Goal: Task Accomplishment & Management: Manage account settings

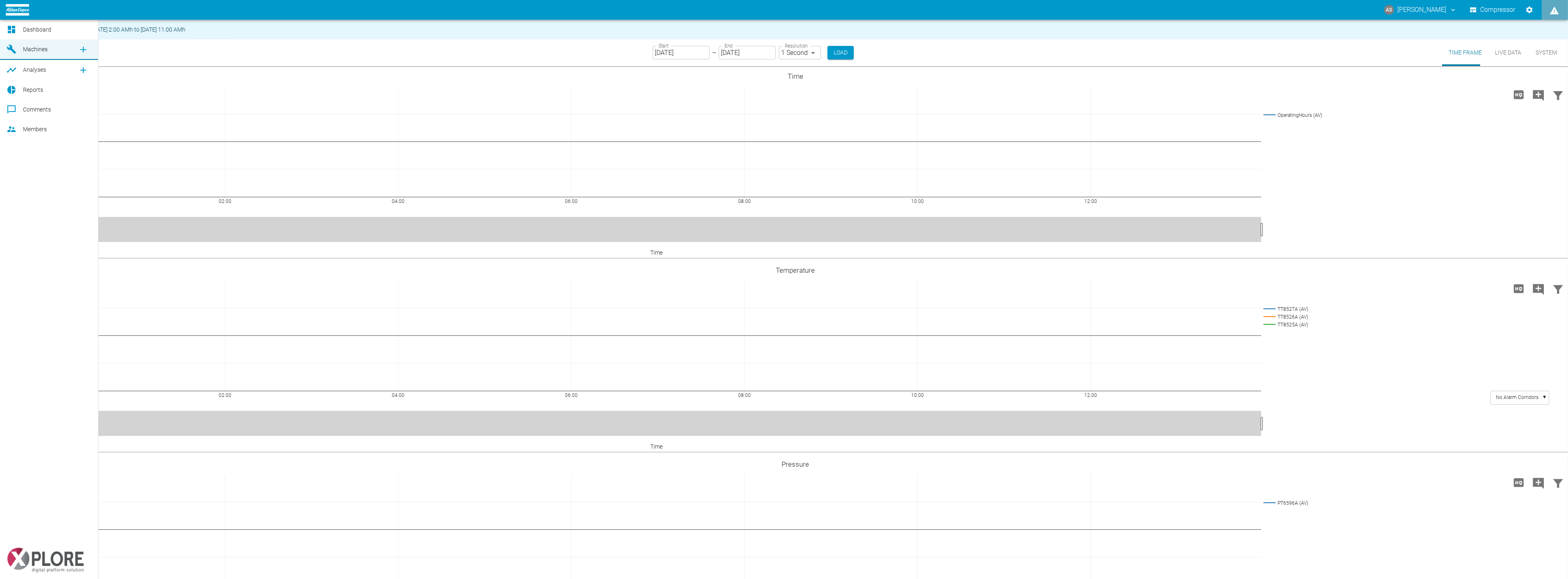
click at [11, 128] on icon at bounding box center [11, 129] width 8 height 5
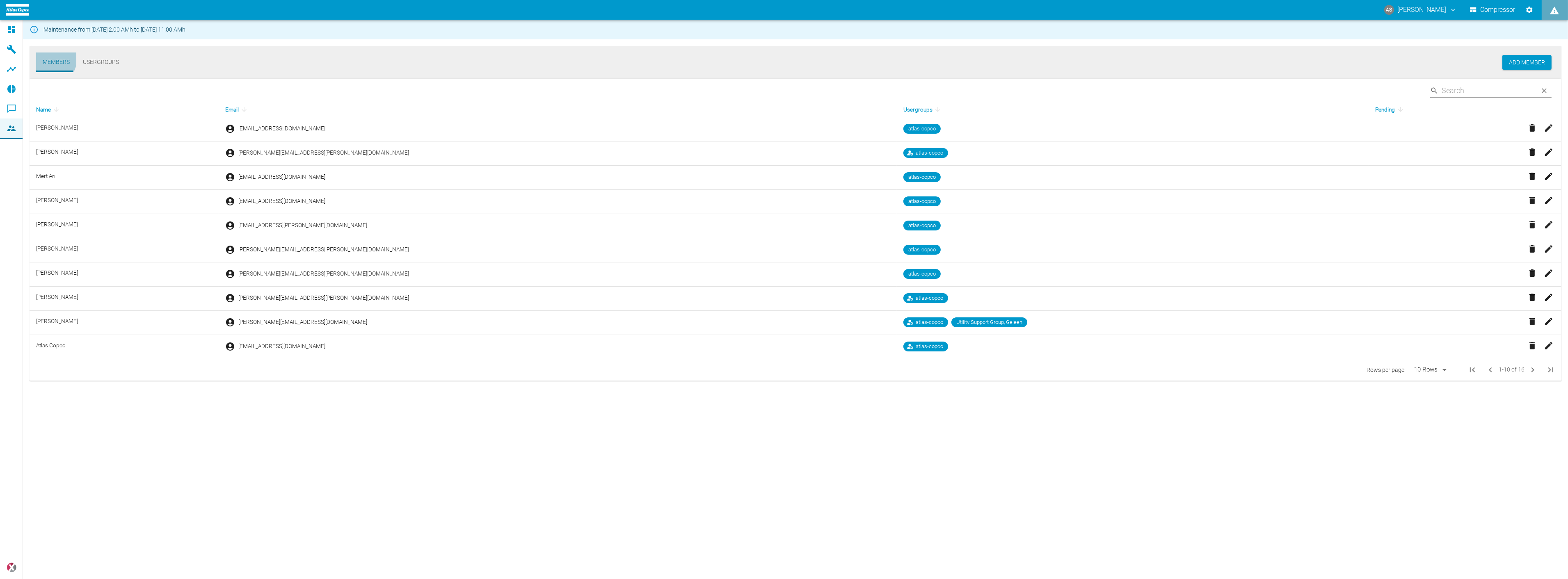
drag, startPoint x: 46, startPoint y: 58, endPoint x: 60, endPoint y: 70, distance: 18.4
click at [47, 61] on button "Members" at bounding box center [56, 62] width 40 height 19
click at [1527, 62] on button "Add Member" at bounding box center [1527, 62] width 49 height 15
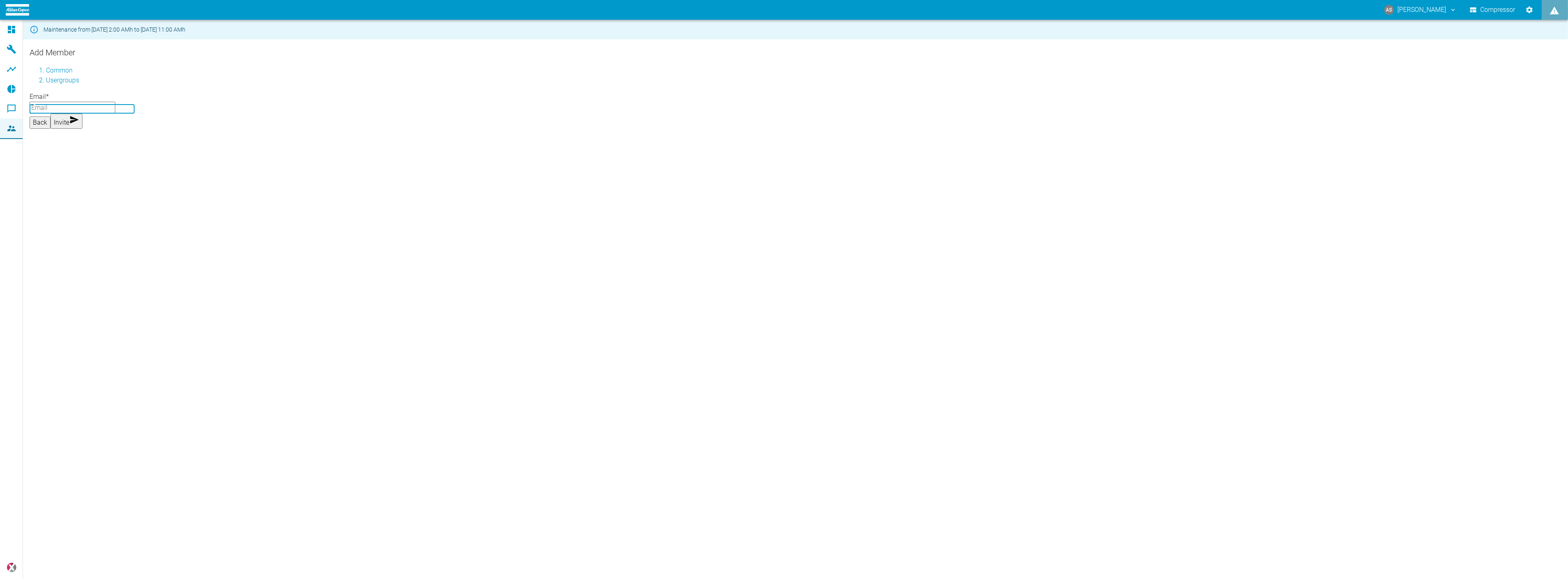
click at [115, 111] on input "Email *" at bounding box center [72, 108] width 86 height 12
type input "frank.sinsilewski@atlascopco.com"
click at [150, 160] on form "Add Member Please enter e-mail and usergroup Common Usergroups Email * frank.si…" at bounding box center [796, 102] width 1532 height 114
click at [178, 303] on div "Maintenance from 08/11/2025, 2:00 AMh to 08/12/2025, 11:00 AMh Add Member Pleas…" at bounding box center [784, 299] width 1568 height 559
click at [71, 108] on li "Usergroups" at bounding box center [803, 111] width 1516 height 10
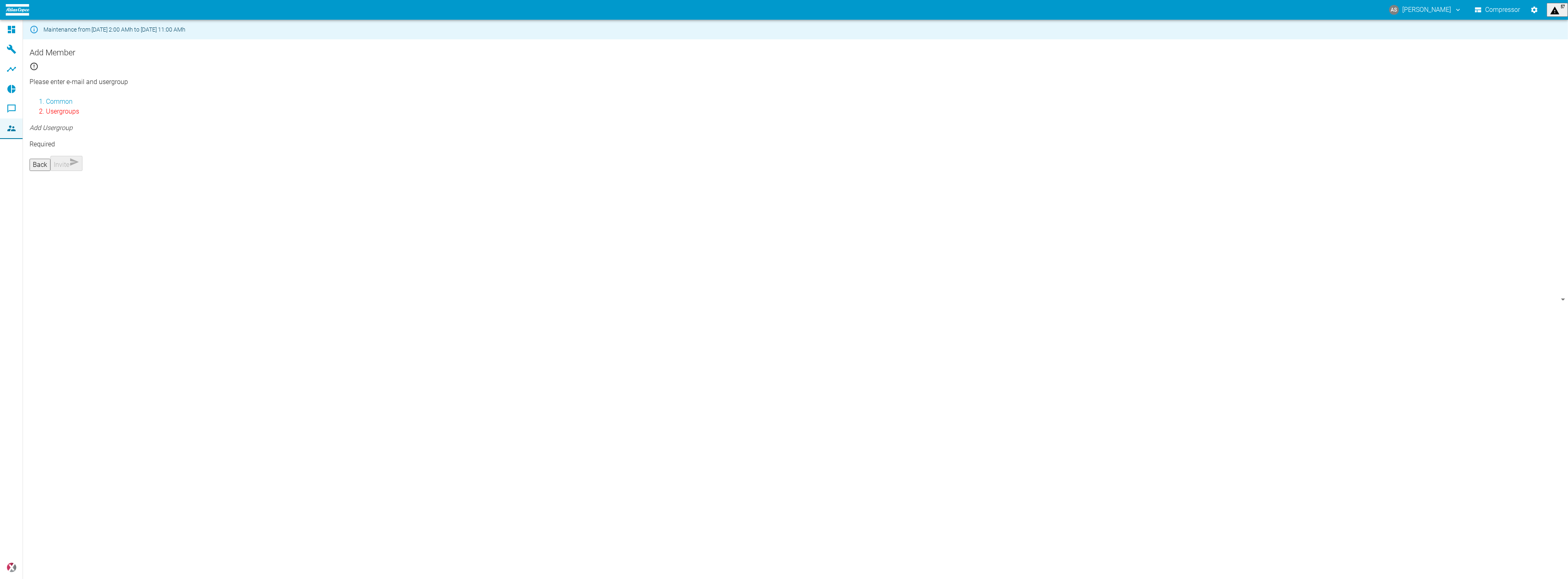
click at [89, 134] on body "AS Andreas Schmitt Compressor 57 Dashboard Machines Analyses Reports Comments M…" at bounding box center [784, 290] width 1568 height 579
type input "[object Object]"
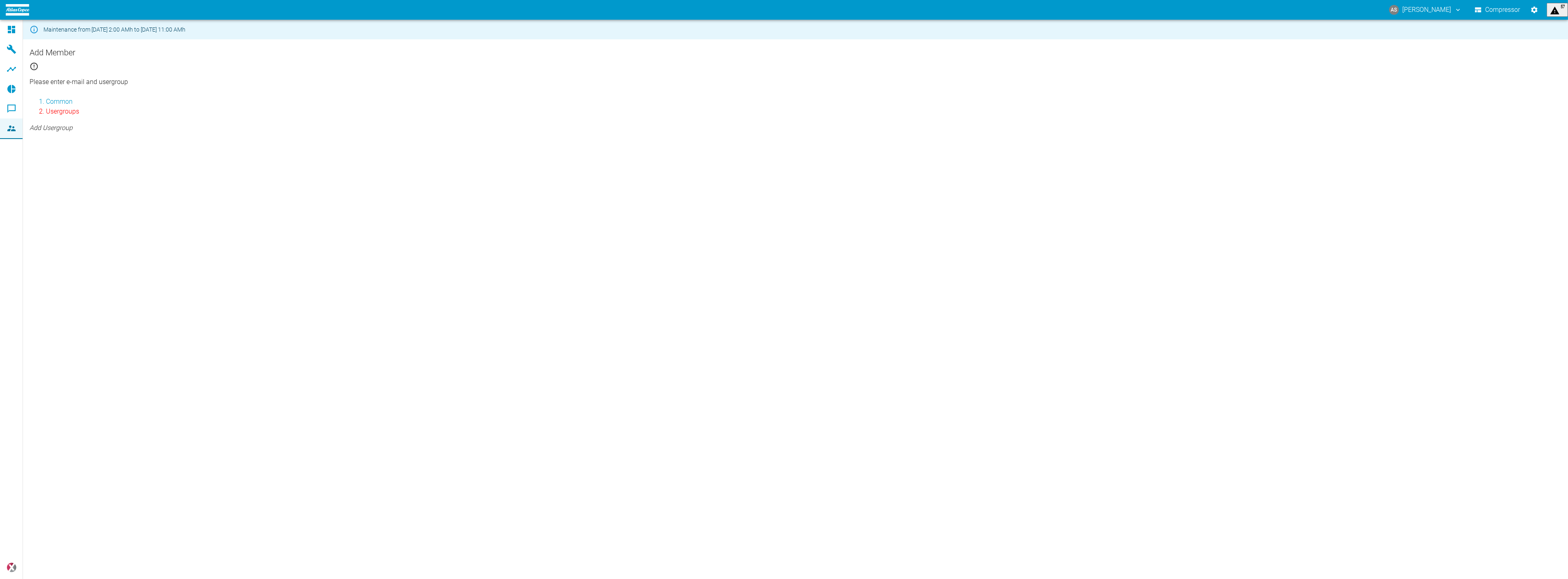
type input "[object Object]"
click at [1529, 578] on div at bounding box center [784, 585] width 1568 height 0
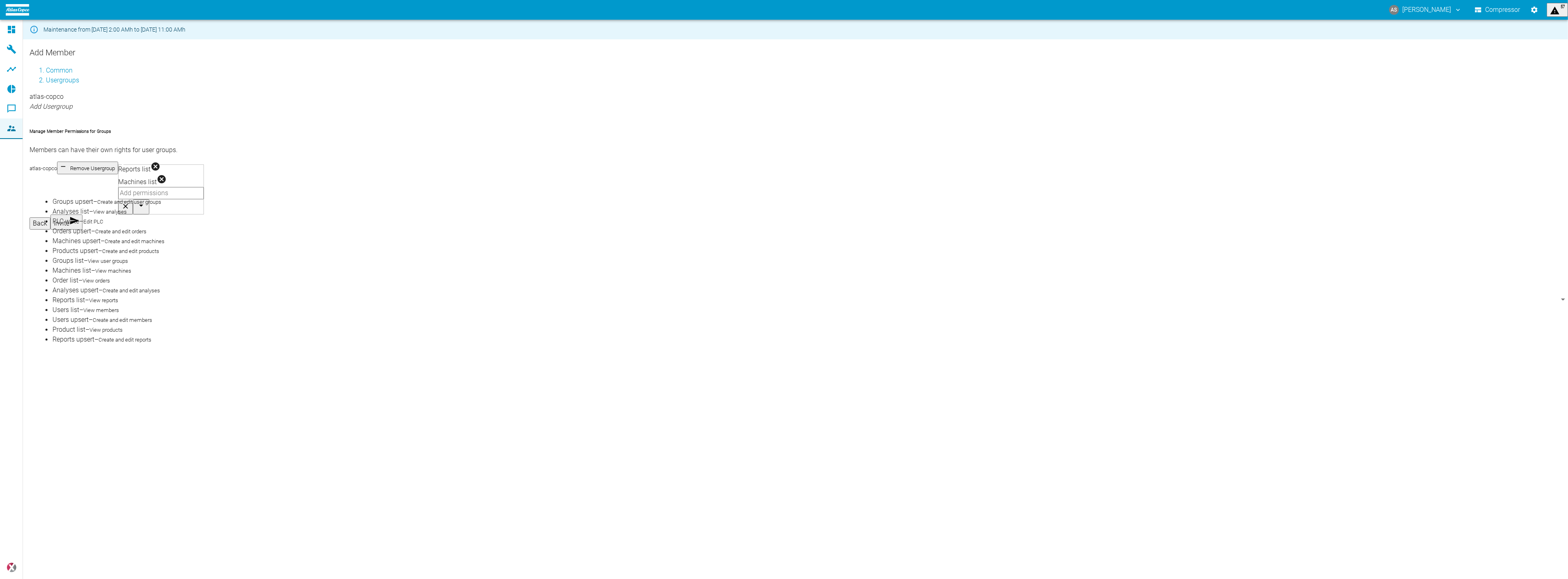
click at [120, 187] on input "text" at bounding box center [161, 193] width 86 height 12
click at [111, 210] on li "Analyses list – View analyses" at bounding box center [803, 212] width 1502 height 10
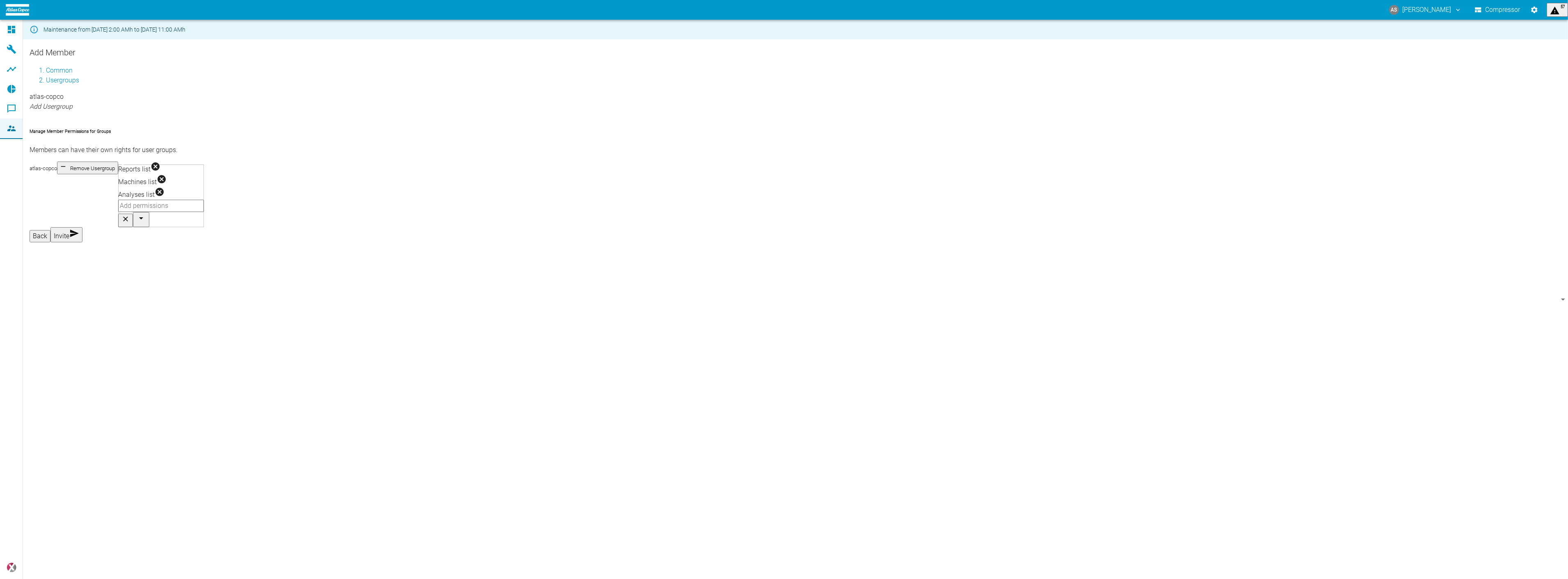
click at [158, 199] on input "text" at bounding box center [161, 206] width 86 height 12
click at [125, 325] on li "Product list – View products" at bounding box center [803, 330] width 1502 height 10
drag, startPoint x: 399, startPoint y: 338, endPoint x: 349, endPoint y: 280, distance: 76.6
click at [399, 338] on div "Maintenance from 08/11/2025, 2:00 AMh to 08/12/2025, 11:00 AMh Add Member Commo…" at bounding box center [784, 299] width 1568 height 559
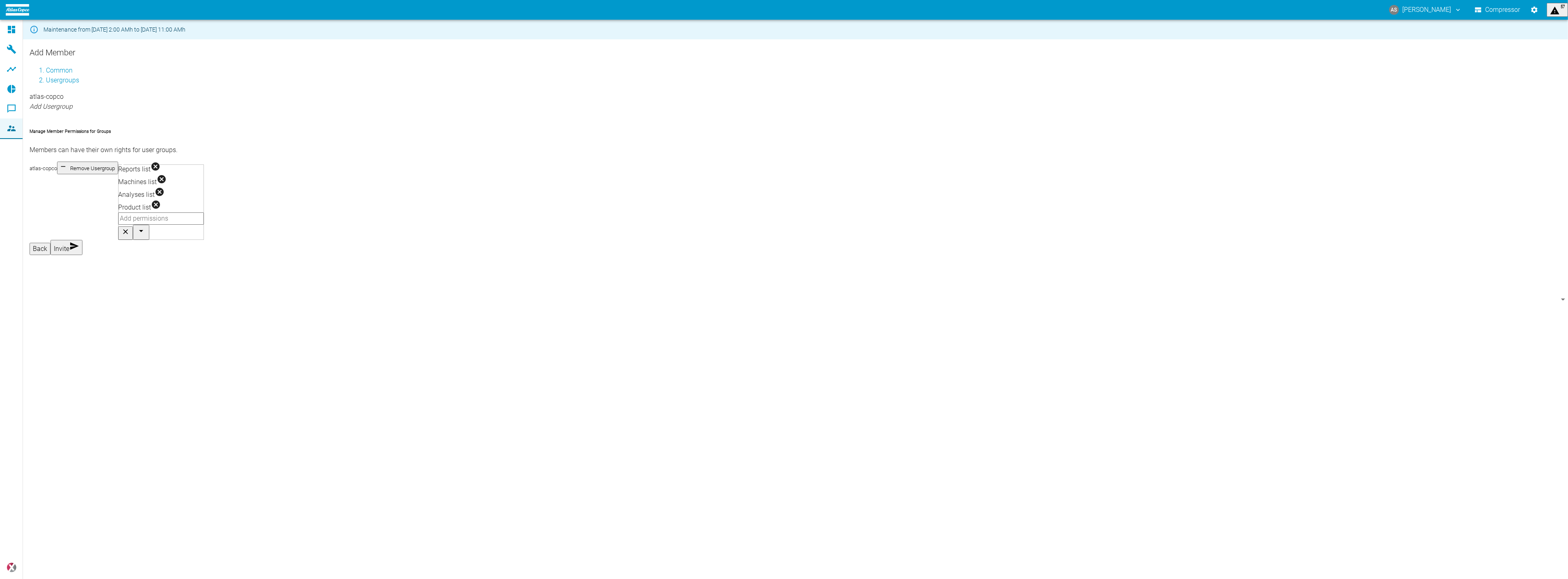
click at [82, 240] on button "Invite" at bounding box center [66, 247] width 32 height 15
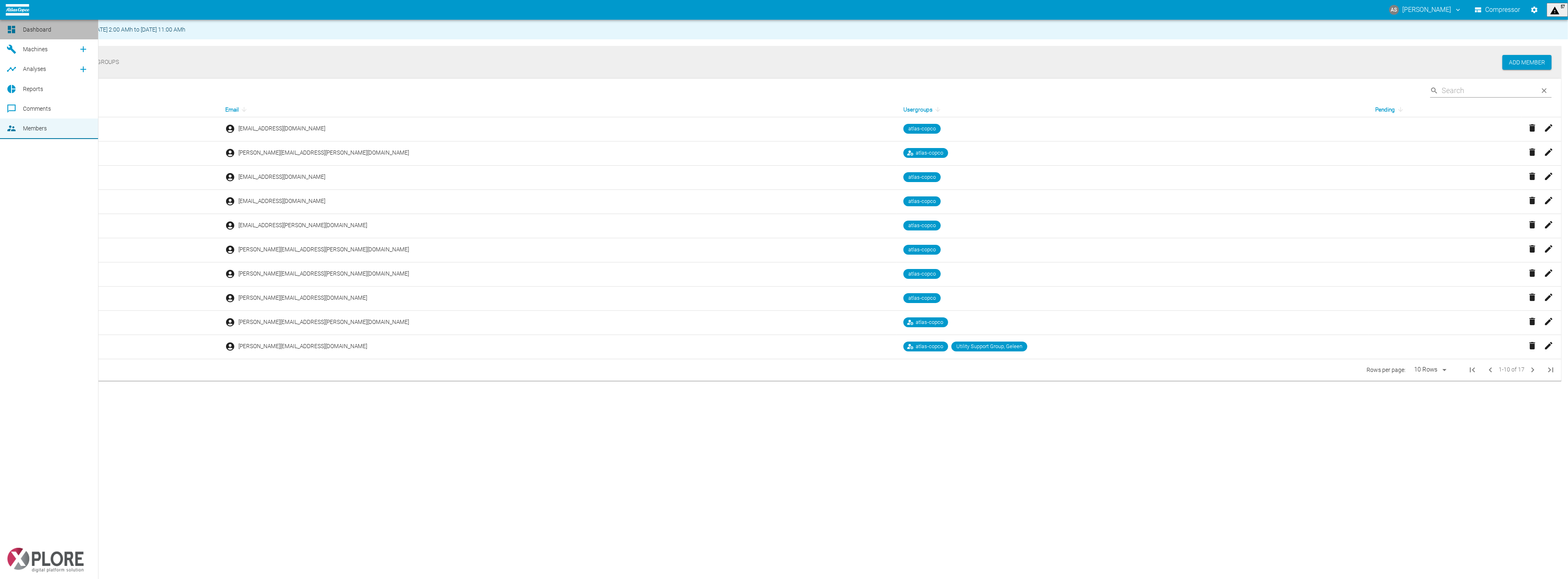
click at [29, 31] on span "Dashboard" at bounding box center [37, 29] width 29 height 7
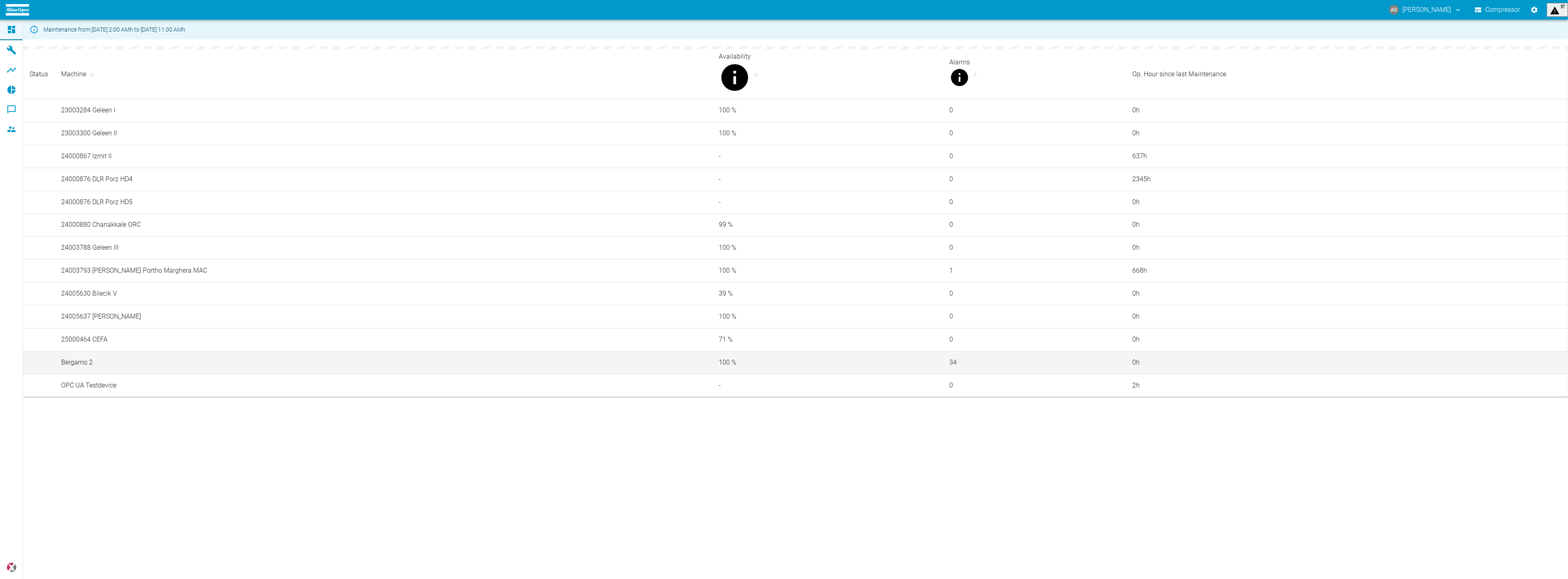
click at [128, 374] on td "Bergamo 2" at bounding box center [383, 362] width 657 height 23
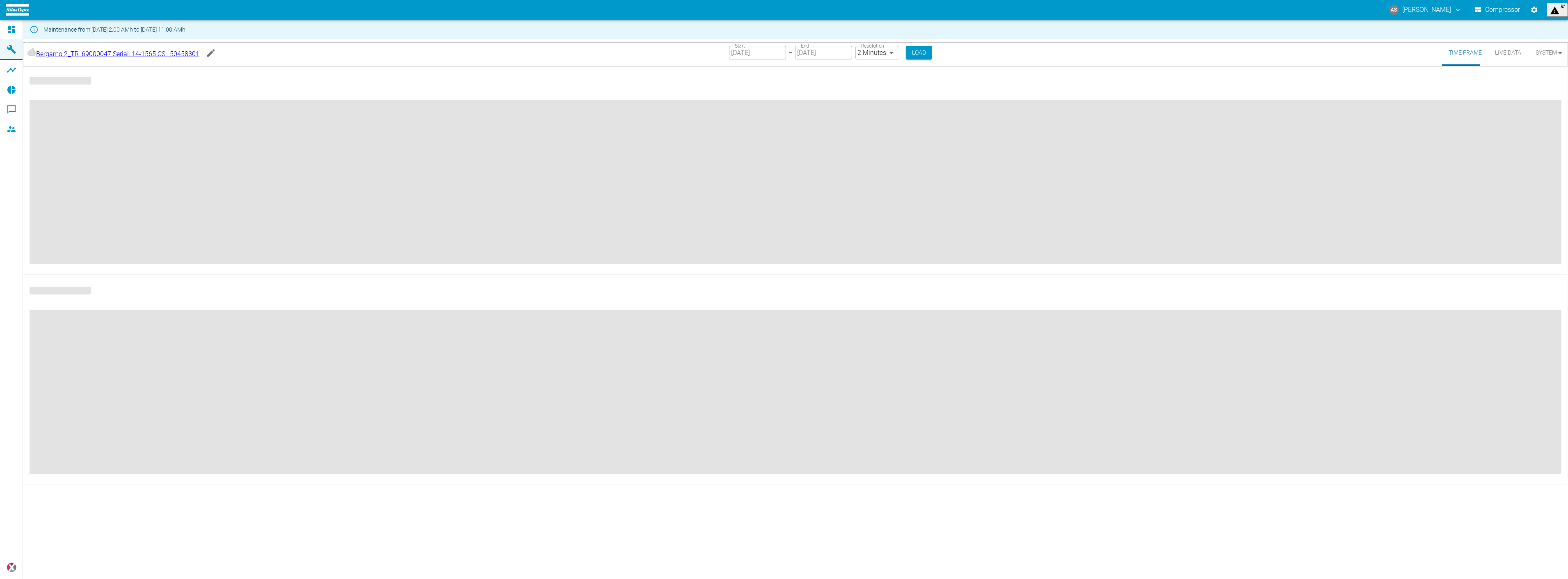
type input "2min"
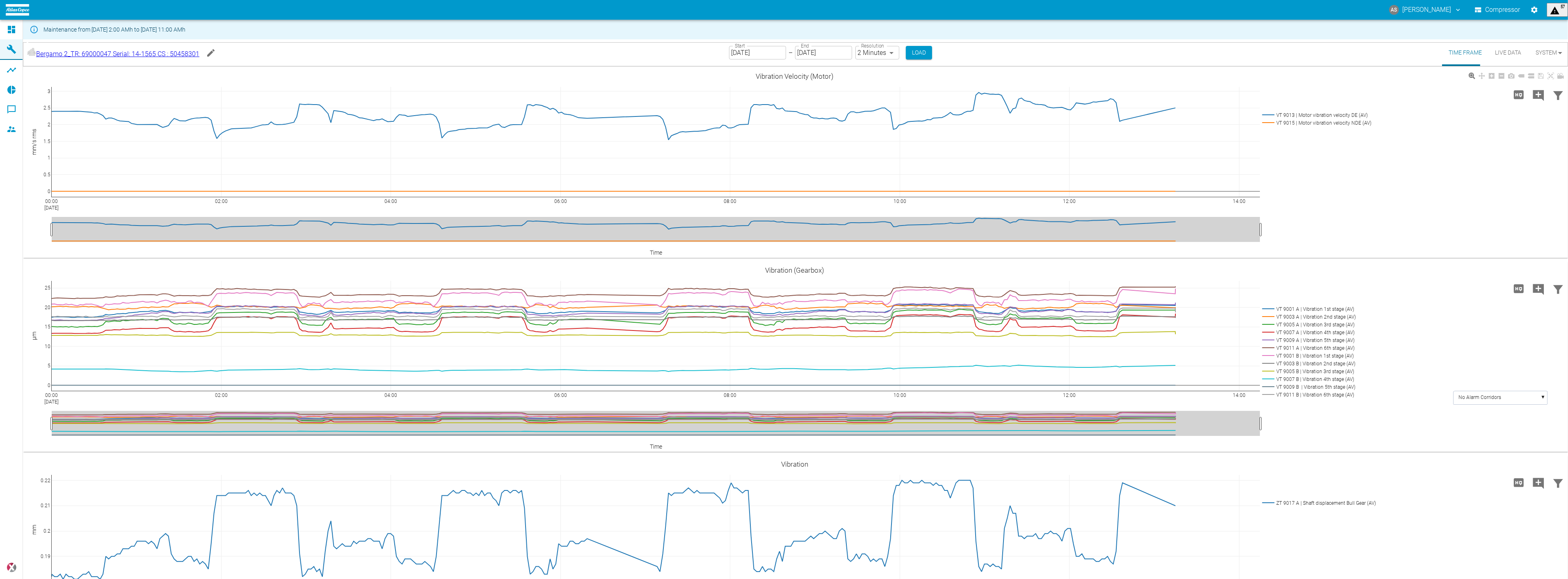
click at [1314, 153] on div "00:00 Aug 11, 2025 02:00 04:00 06:00 08:00 10:00 12:00 14:00 0 0.5 1 1.5 2 2.5 …" at bounding box center [795, 162] width 1544 height 184
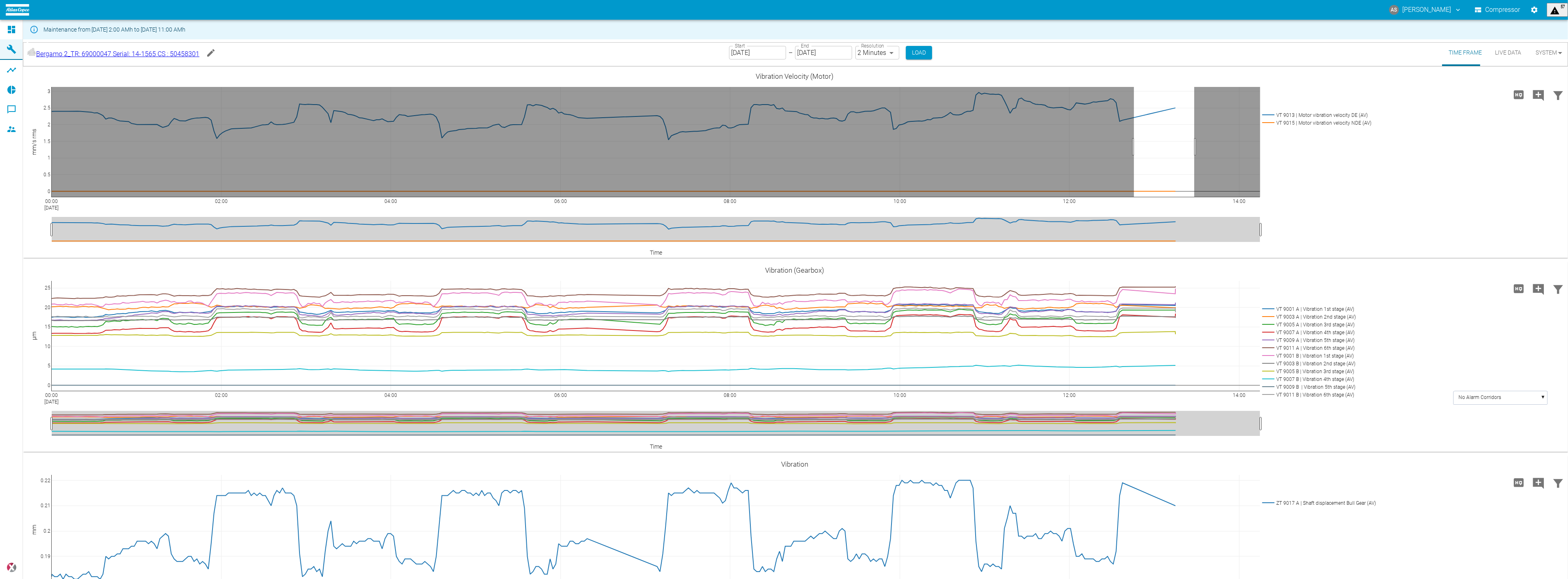
drag, startPoint x: 1194, startPoint y: 147, endPoint x: 1134, endPoint y: 144, distance: 60.1
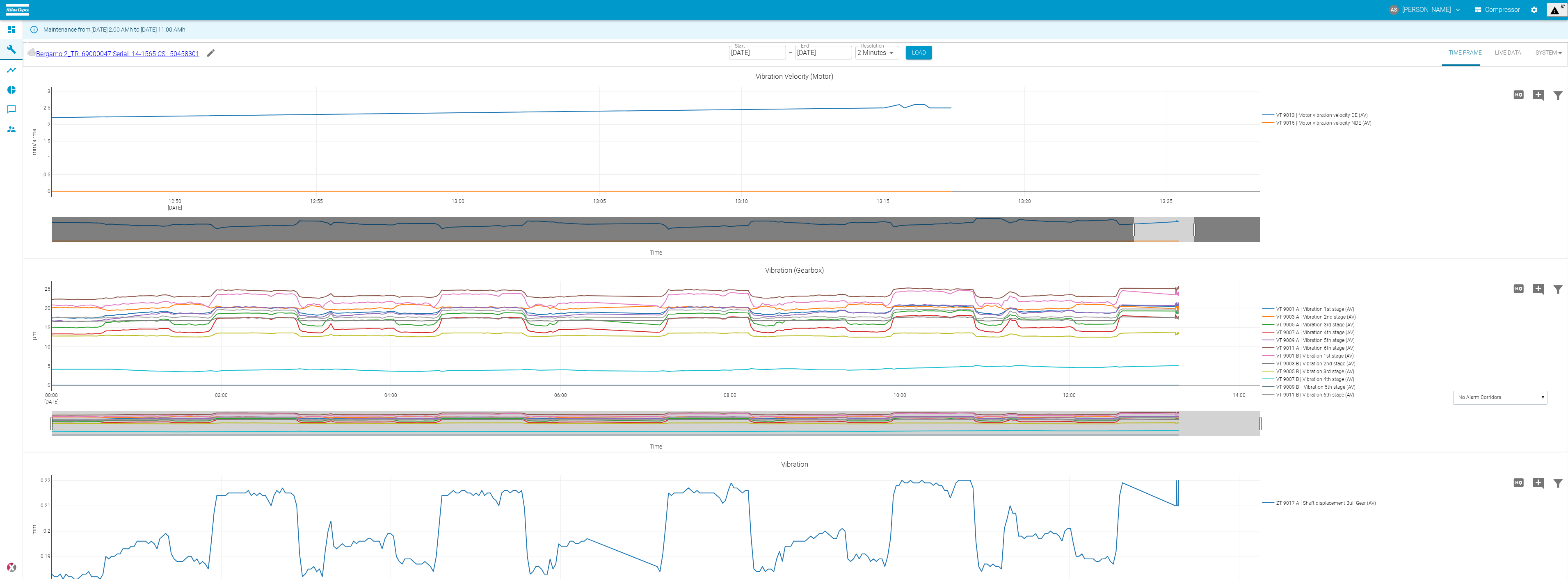
click at [265, 55] on div "Bergamo 2_TR: 69000047 Serial: 14-1565 CS : 50458301 be8d29ba-8787-498f-81f8-2f…" at bounding box center [796, 53] width 1545 height 27
click at [255, 59] on div "Bergamo 2_TR: 69000047 Serial: 14-1565 CS : 50458301 be8d29ba-8787-498f-81f8-2f…" at bounding box center [796, 53] width 1545 height 27
click at [1405, 193] on div "12:50 Aug 11, 2025 12:55 13:00 13:05 13:10 13:15 13:20 13:25 0 0.5 1 1.5 2 2.5 …" at bounding box center [795, 162] width 1544 height 184
